Goal: Find specific page/section: Find specific page/section

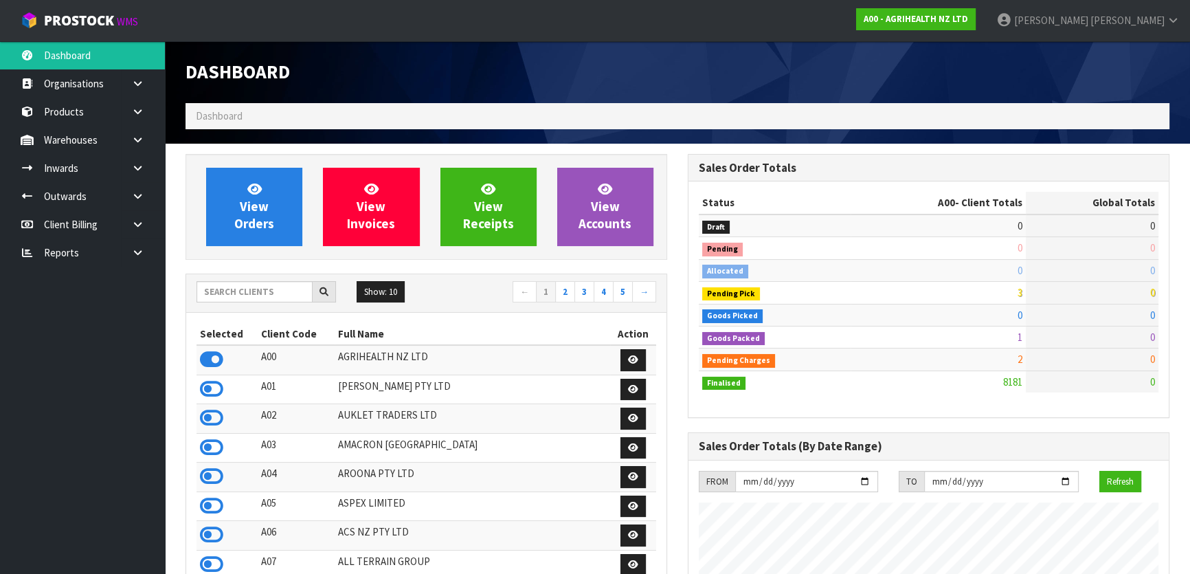
scroll to position [1039, 502]
click at [257, 289] on input "text" at bounding box center [254, 291] width 116 height 21
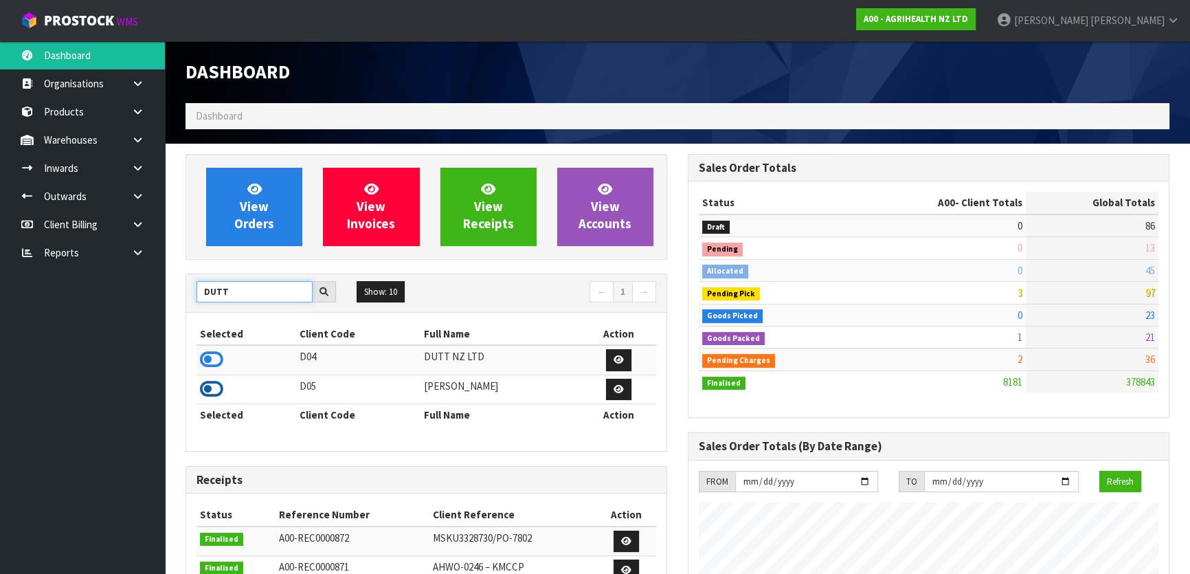
type input "DUTT"
click at [221, 390] on icon at bounding box center [211, 389] width 23 height 21
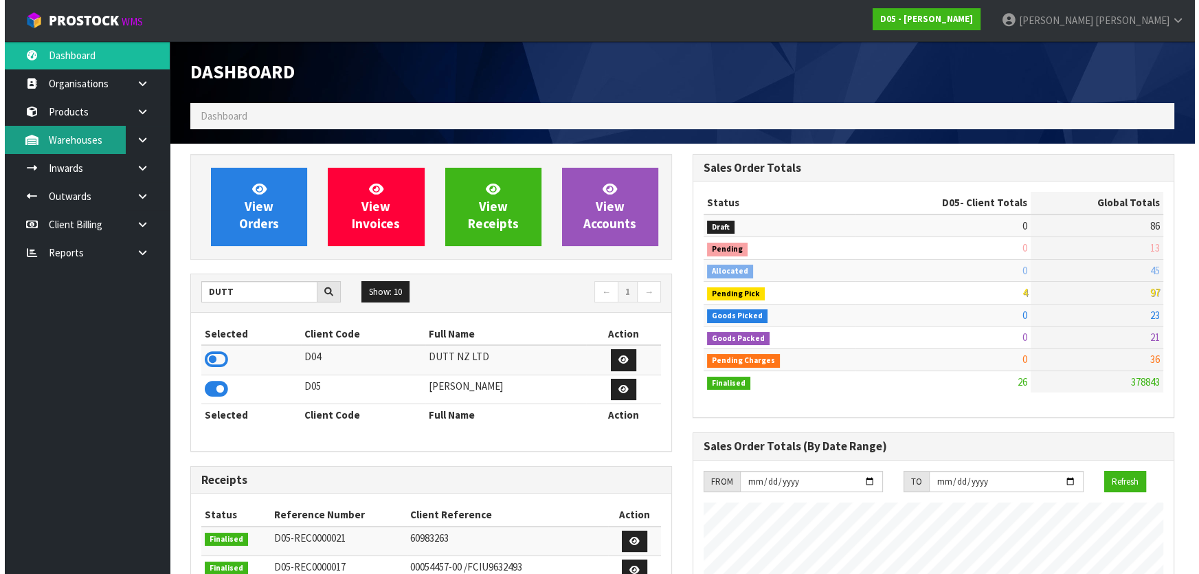
scroll to position [1127, 502]
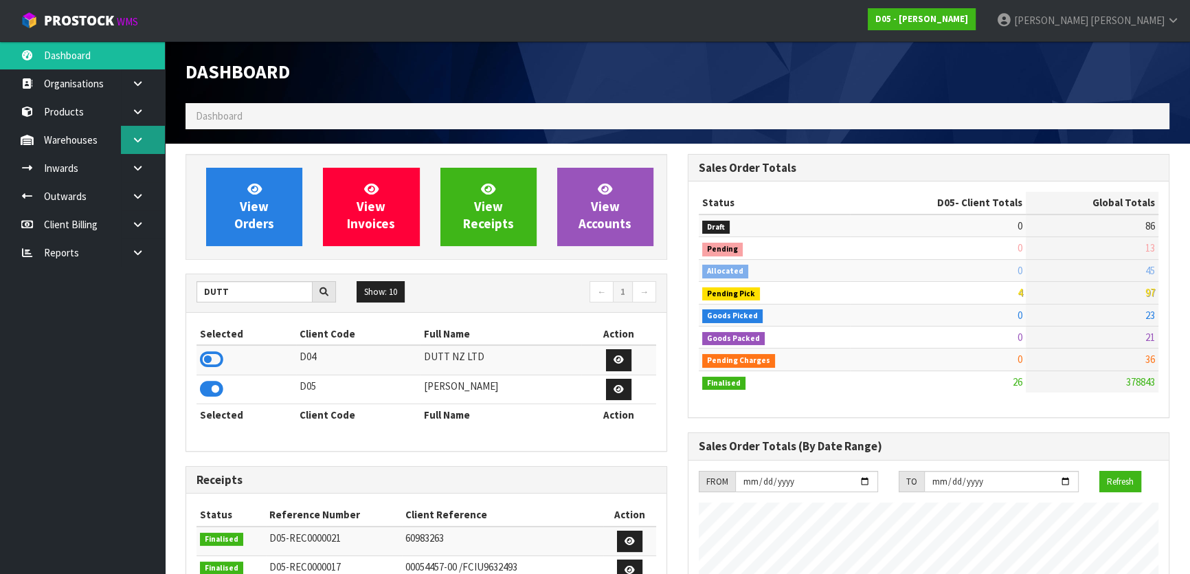
click at [142, 135] on icon at bounding box center [137, 140] width 13 height 10
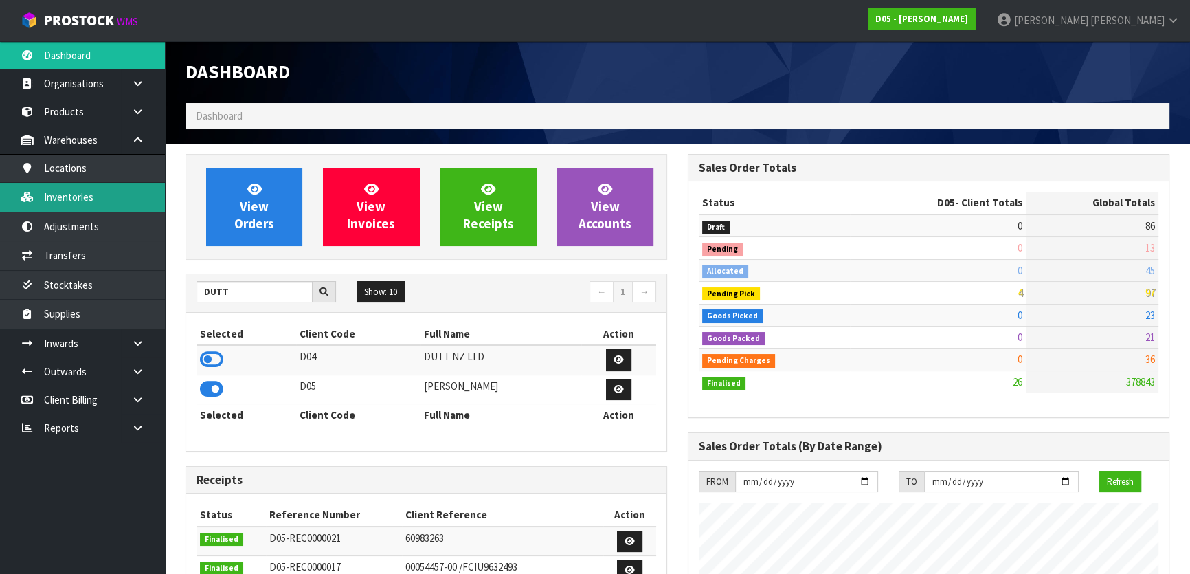
click at [102, 194] on link "Inventories" at bounding box center [82, 197] width 165 height 28
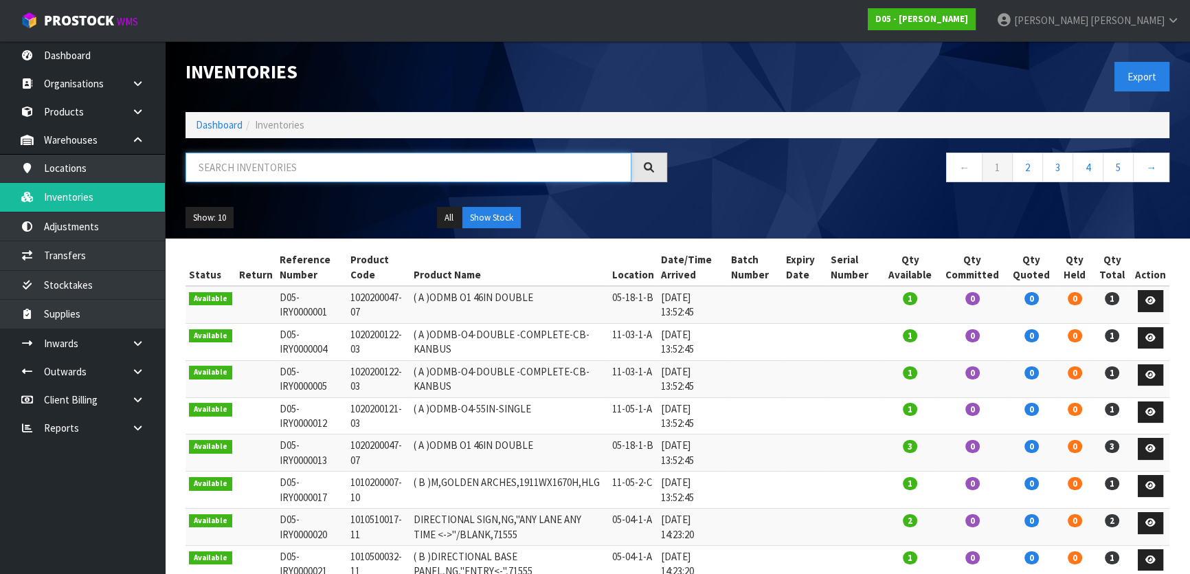
click at [283, 155] on input "text" at bounding box center [408, 168] width 446 height 30
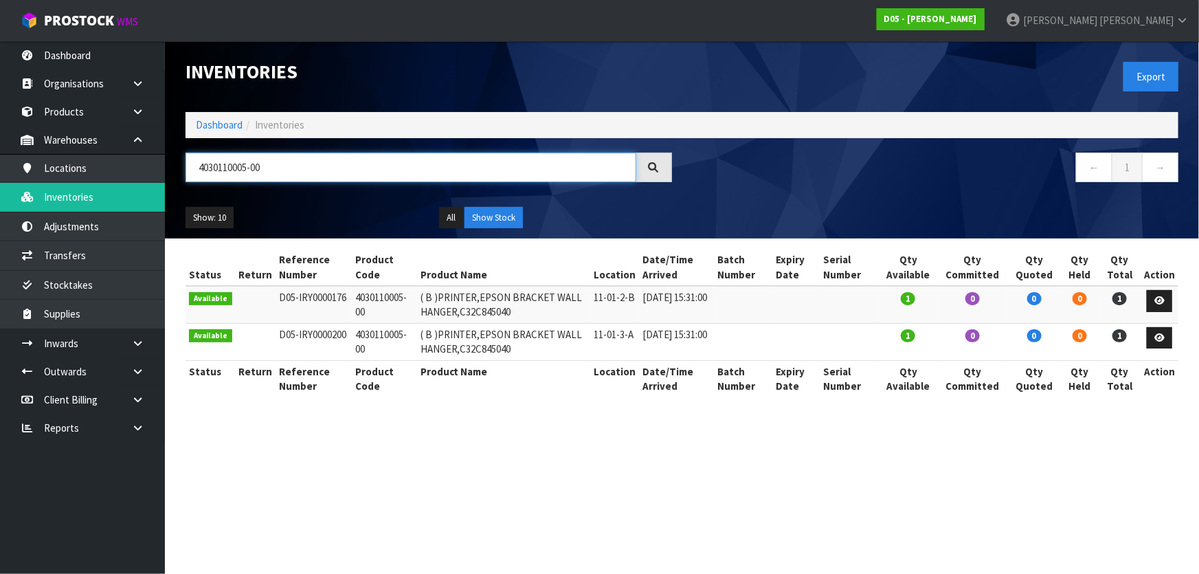
type input "4030110005-00"
drag, startPoint x: 506, startPoint y: 308, endPoint x: 462, endPoint y: 336, distance: 51.3
click at [462, 336] on td "( B )PRINTER,EPSON BRACKET WALL HANGER,C32C845040" at bounding box center [504, 341] width 174 height 37
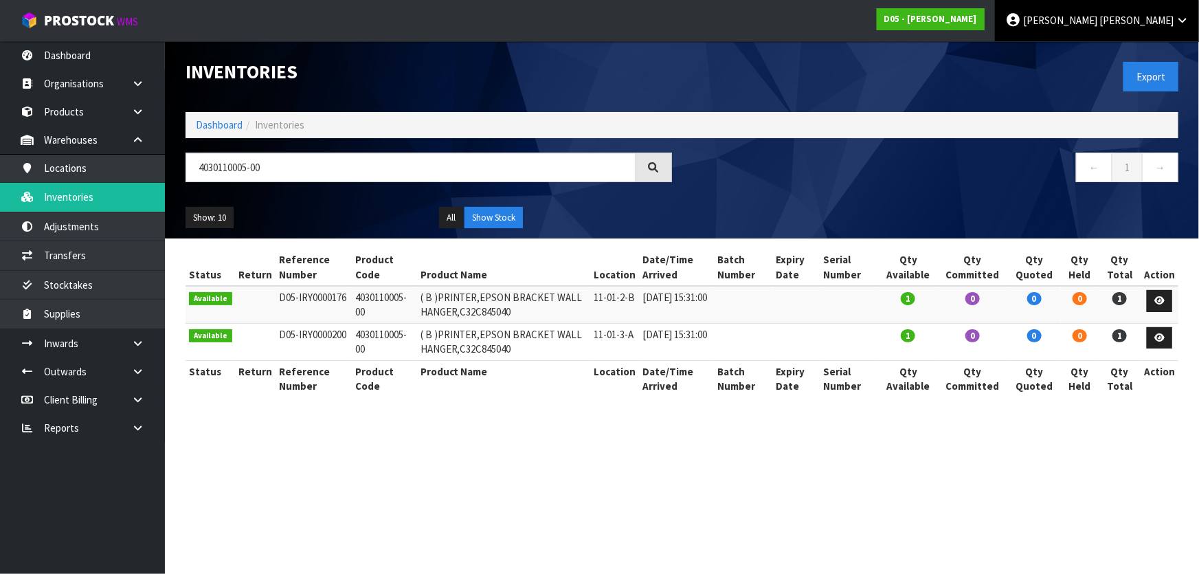
click at [1097, 14] on span "Michael" at bounding box center [1060, 20] width 74 height 13
click at [1112, 48] on link "Logout" at bounding box center [1144, 54] width 109 height 19
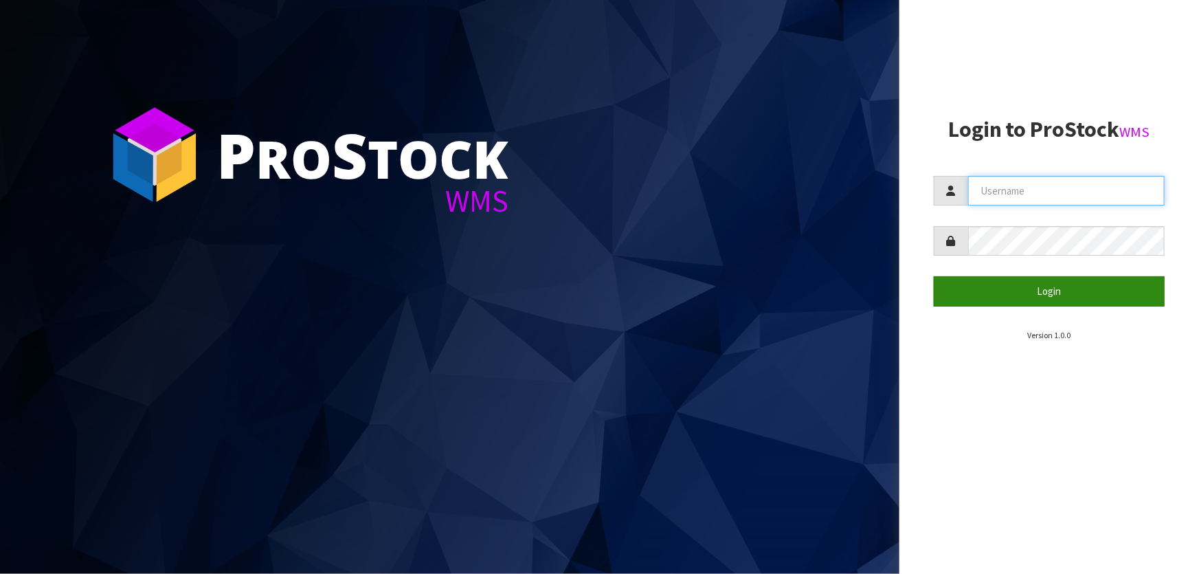
type input "[PERSON_NAME]"
click at [1085, 284] on button "Login" at bounding box center [1049, 291] width 231 height 30
